Goal: Navigation & Orientation: Understand site structure

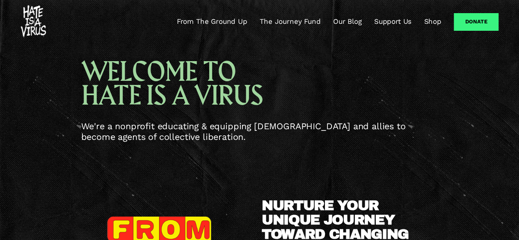
click at [224, 20] on link "From The Ground Up" at bounding box center [212, 22] width 71 height 10
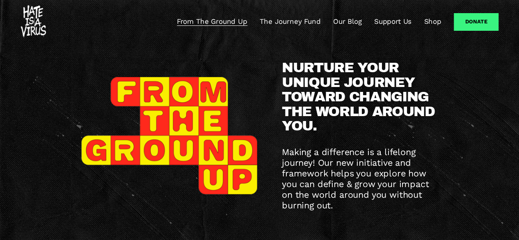
click at [277, 21] on link "The Journey Fund" at bounding box center [289, 22] width 61 height 10
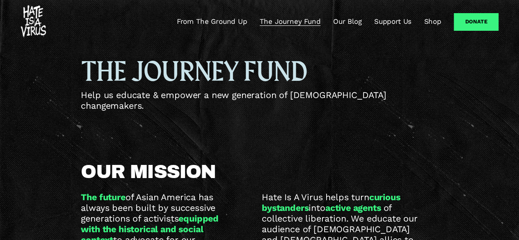
click at [388, 20] on link "Support Us" at bounding box center [392, 22] width 37 height 10
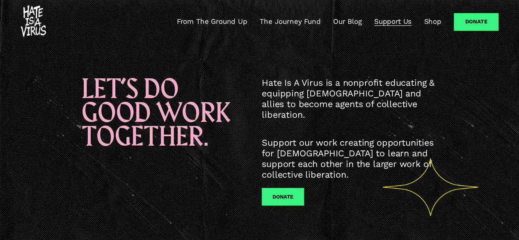
click at [222, 19] on link "From The Ground Up" at bounding box center [212, 22] width 71 height 10
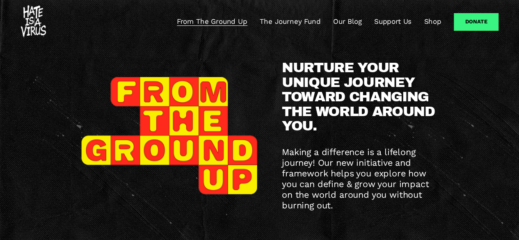
click at [32, 24] on img at bounding box center [33, 21] width 25 height 33
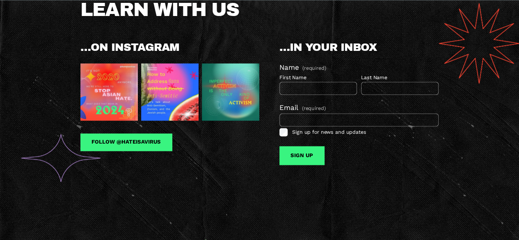
scroll to position [615, 0]
